Goal: Find specific page/section: Find specific page/section

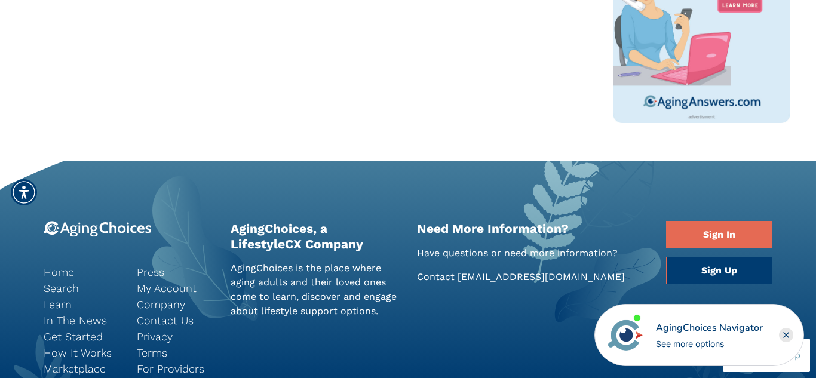
scroll to position [883, 0]
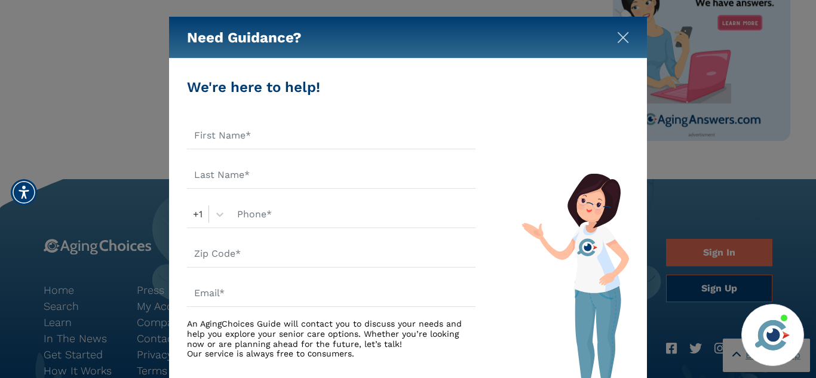
click at [624, 39] on img "Close" at bounding box center [623, 38] width 12 height 12
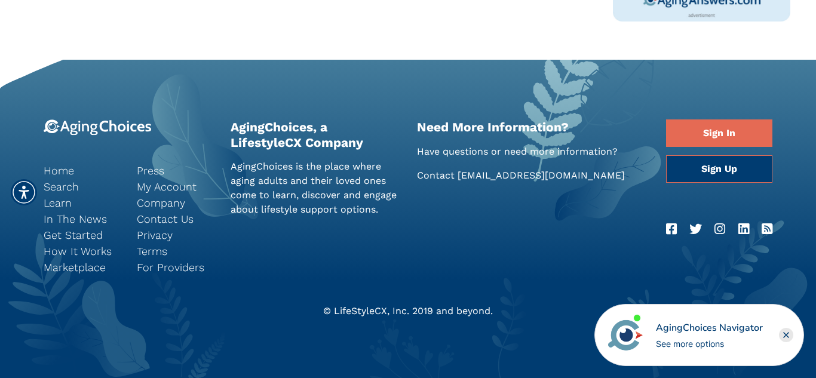
scroll to position [0, 0]
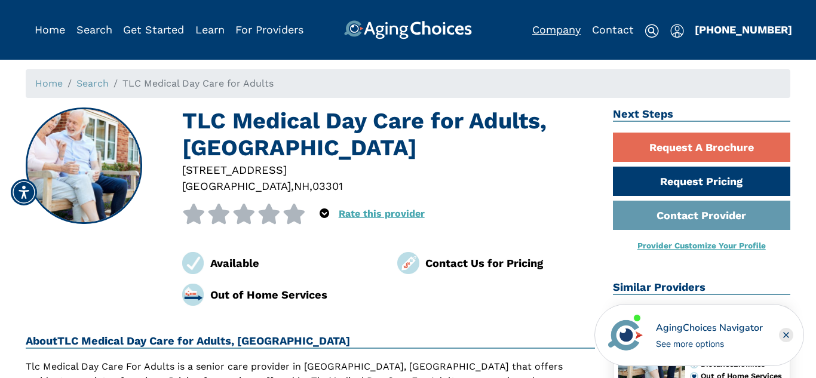
click at [545, 32] on link "Company" at bounding box center [557, 29] width 48 height 13
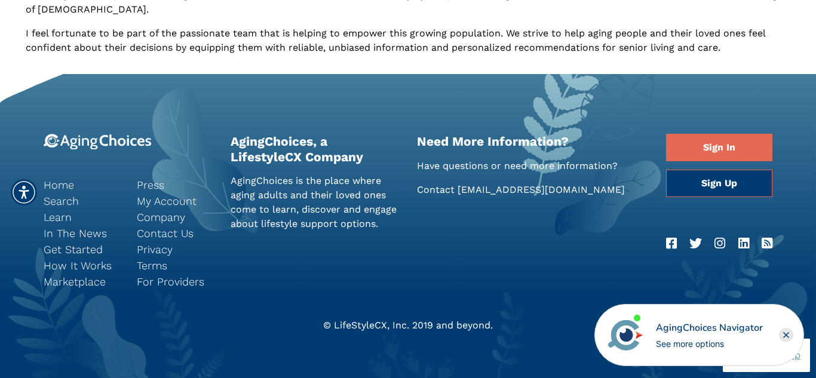
scroll to position [697, 0]
